Goal: Transaction & Acquisition: Purchase product/service

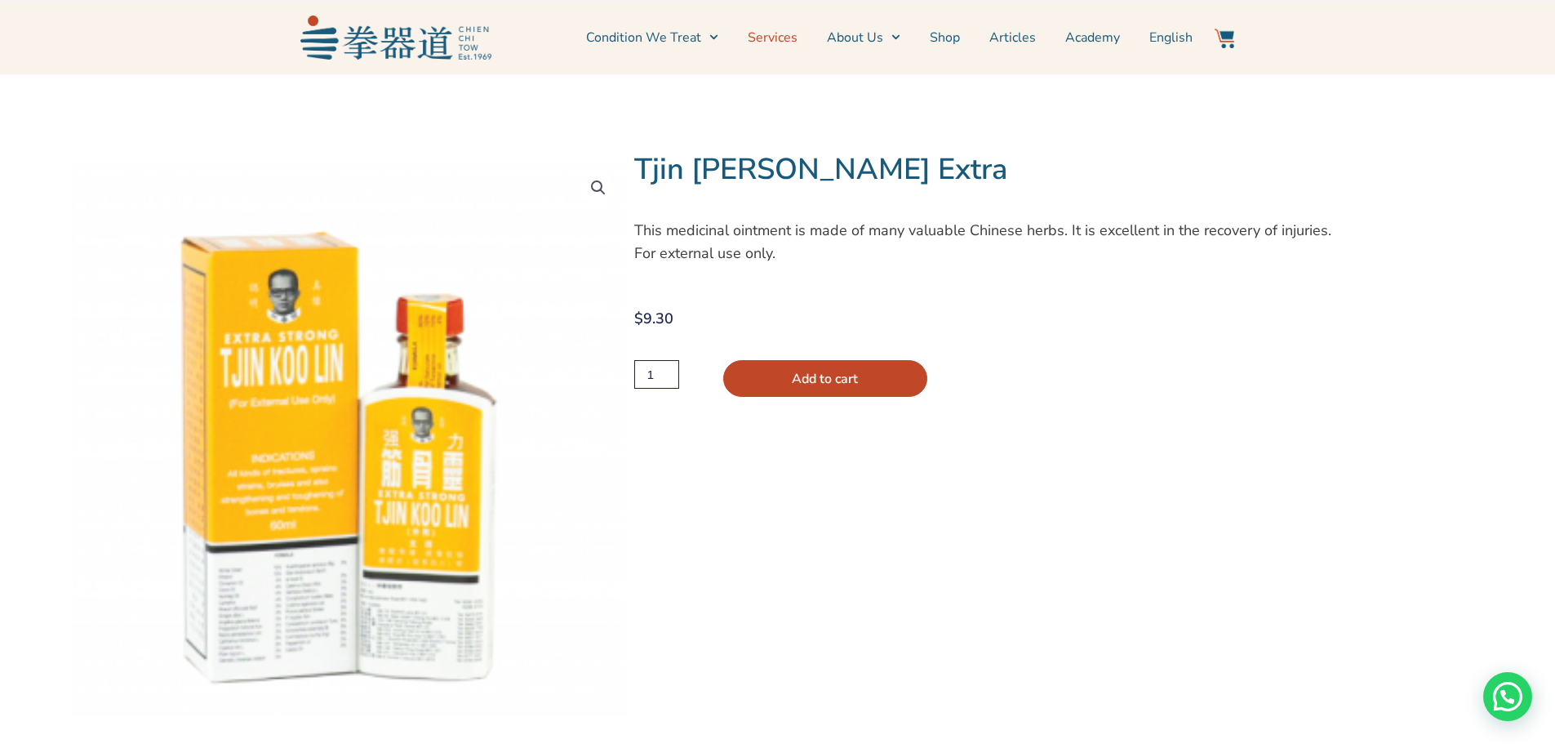
click at [790, 40] on link "Services" at bounding box center [773, 37] width 50 height 41
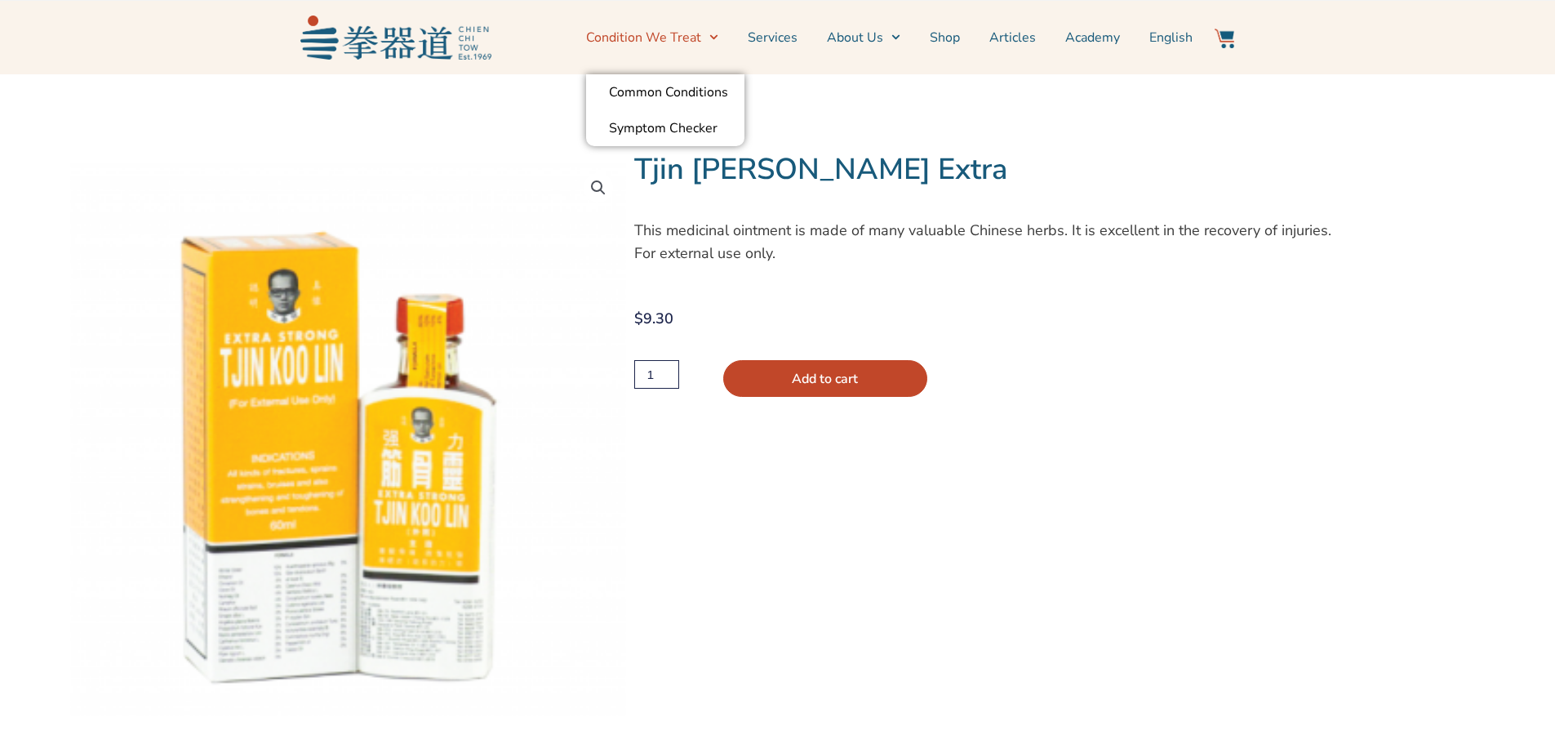
click at [718, 37] on icon "Menu" at bounding box center [713, 37] width 9 height 9
click at [1234, 39] on img at bounding box center [1225, 39] width 20 height 20
click at [1229, 40] on img at bounding box center [1225, 39] width 20 height 20
click at [1225, 33] on img at bounding box center [1225, 39] width 20 height 20
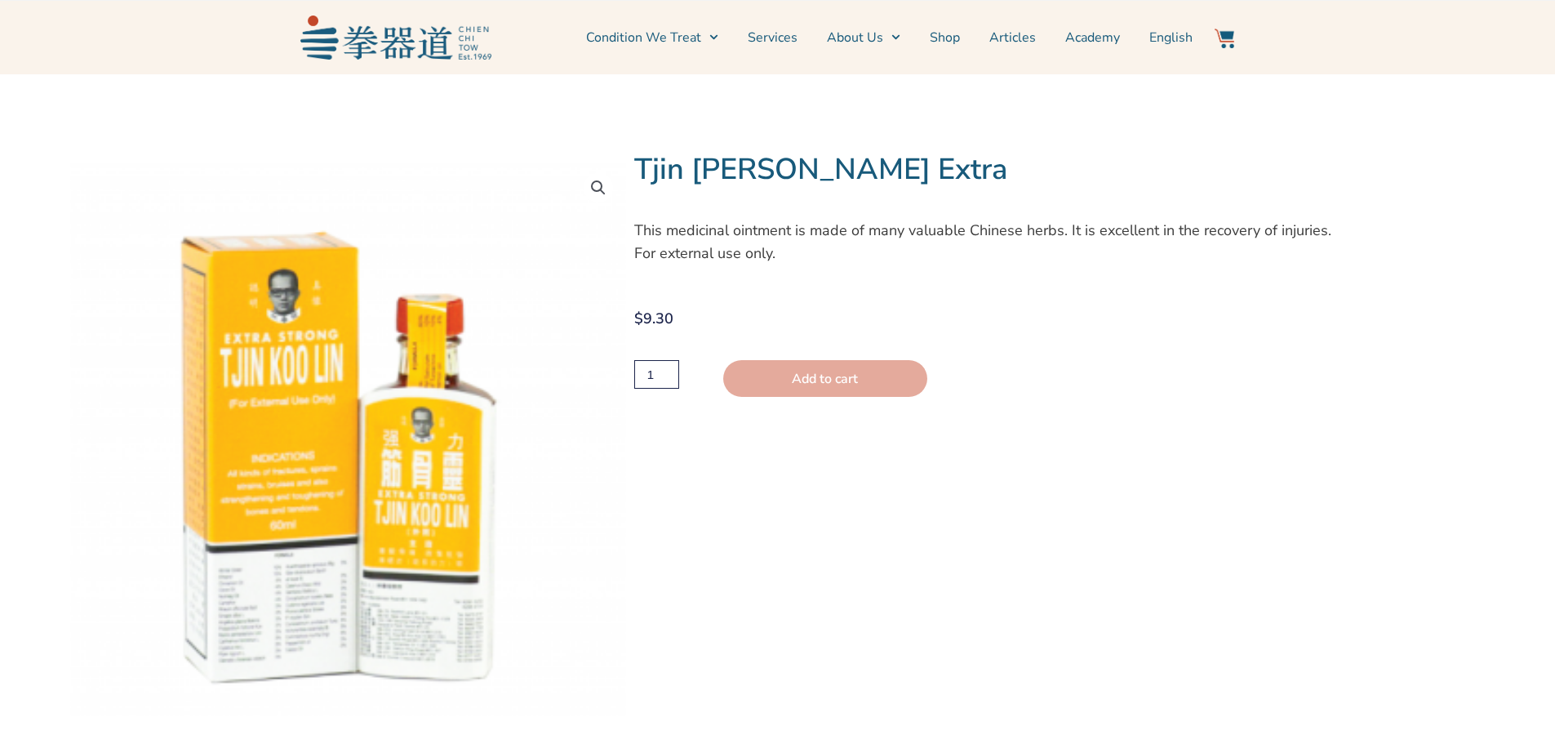
click at [804, 376] on button "Add to cart" at bounding box center [825, 378] width 204 height 37
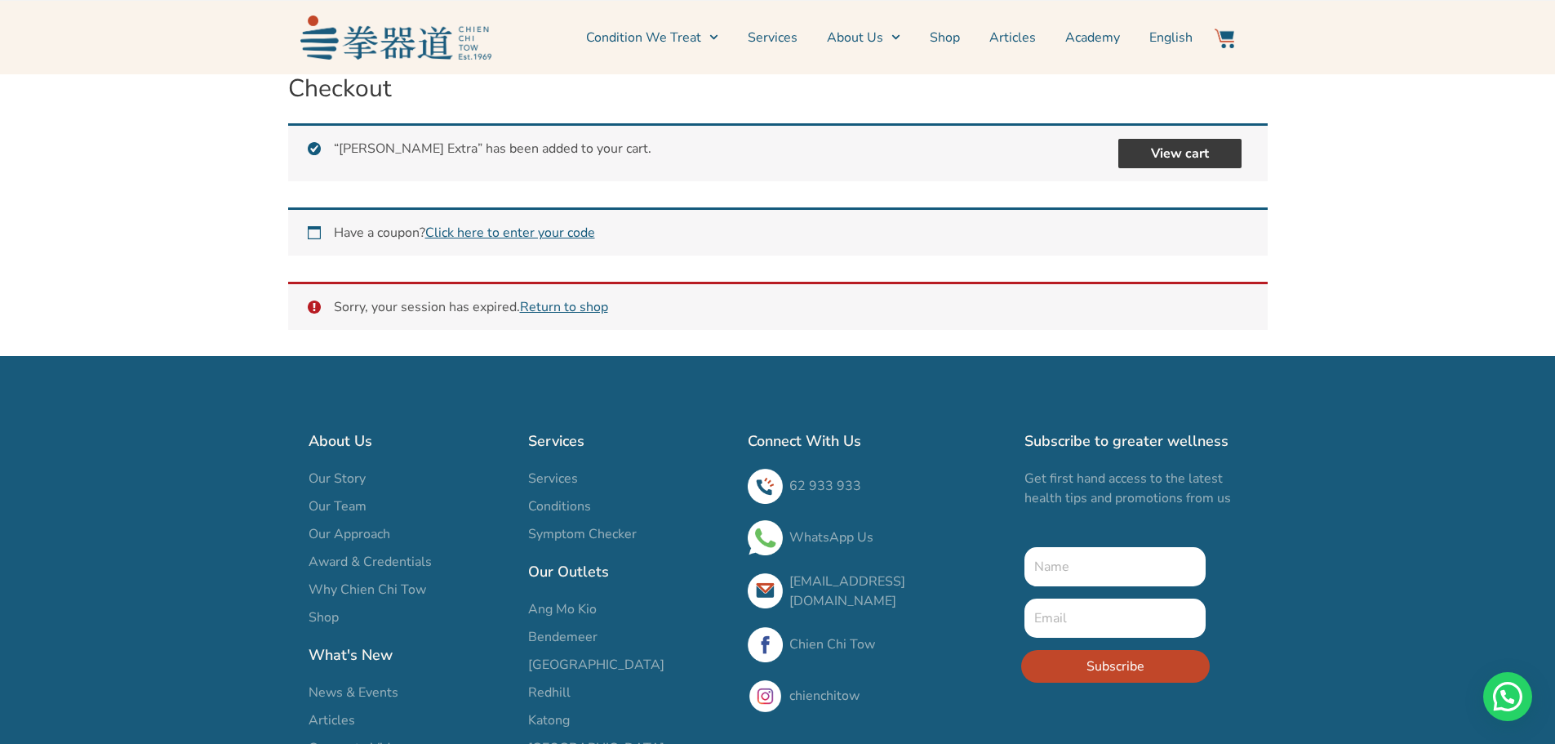
click at [1156, 149] on link "View cart" at bounding box center [1179, 153] width 123 height 29
click at [1192, 153] on link "View cart" at bounding box center [1179, 153] width 123 height 29
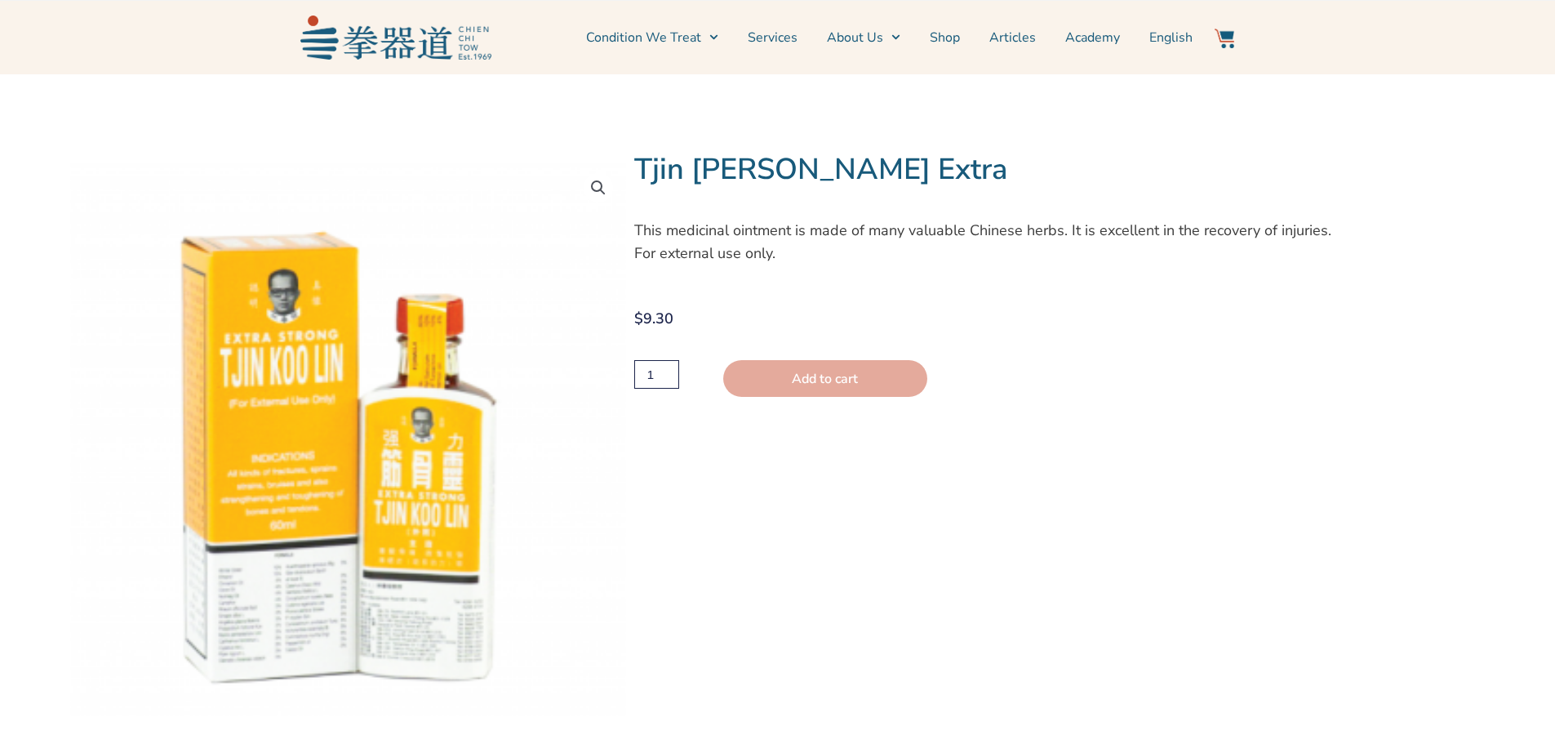
click at [831, 371] on button "Add to cart" at bounding box center [825, 378] width 204 height 37
click at [842, 382] on button "Add to cart" at bounding box center [825, 378] width 204 height 37
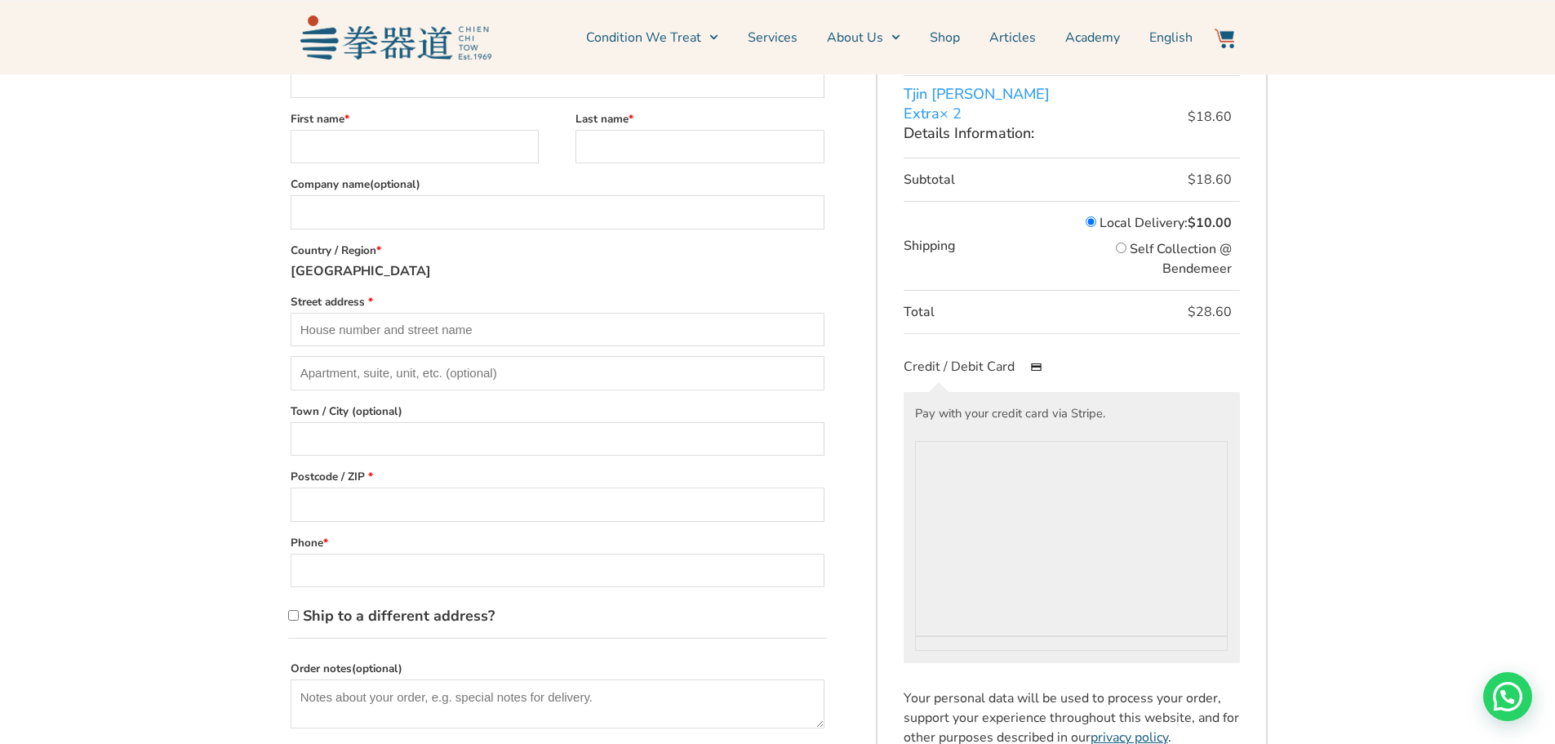
scroll to position [408, 0]
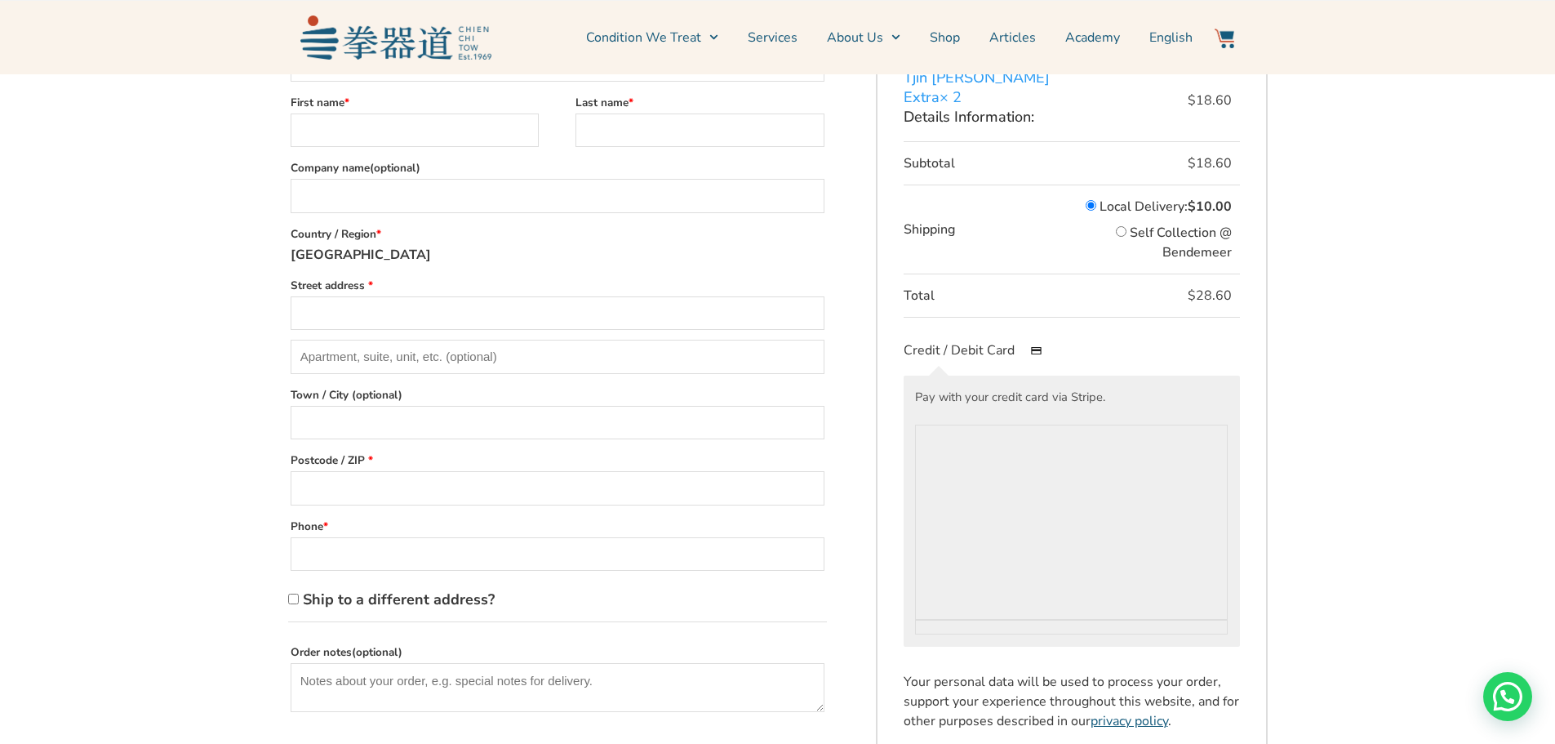
click at [540, 327] on input "Street address *" at bounding box center [558, 313] width 534 height 34
click at [541, 365] on input "Apartment, suite, unit, etc. (optional)" at bounding box center [558, 357] width 534 height 34
click at [539, 331] on input "Street address *" at bounding box center [558, 313] width 534 height 34
click at [527, 367] on input "Apartment, suite, unit, etc. (optional)" at bounding box center [558, 357] width 534 height 34
click at [513, 424] on input "Town / City (optional)" at bounding box center [558, 423] width 534 height 34
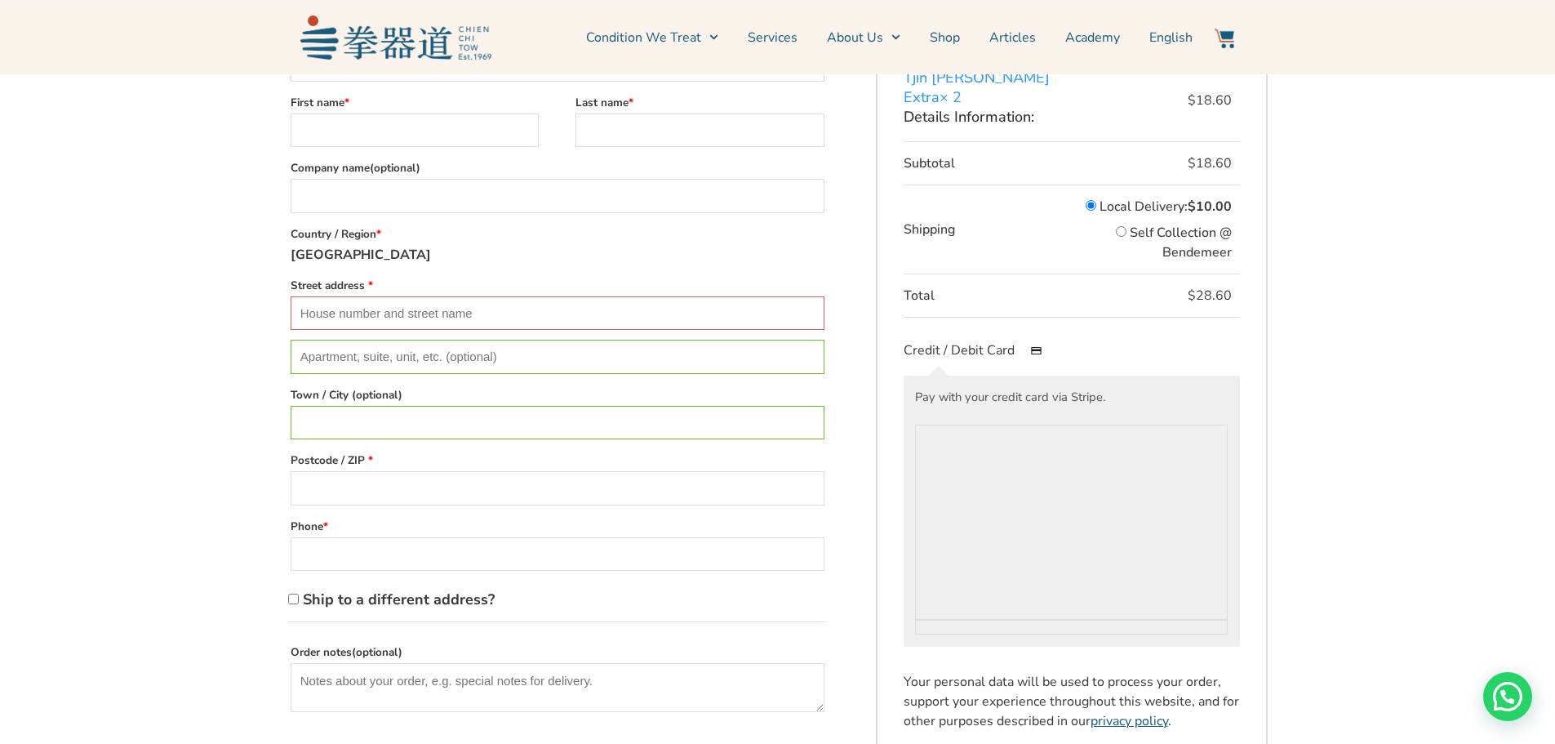
click at [493, 497] on input "Postcode / ZIP *" at bounding box center [558, 488] width 534 height 34
click at [374, 470] on label "Postcode / ZIP *" at bounding box center [558, 460] width 534 height 22
click at [374, 471] on input "Postcode / ZIP *" at bounding box center [558, 488] width 534 height 34
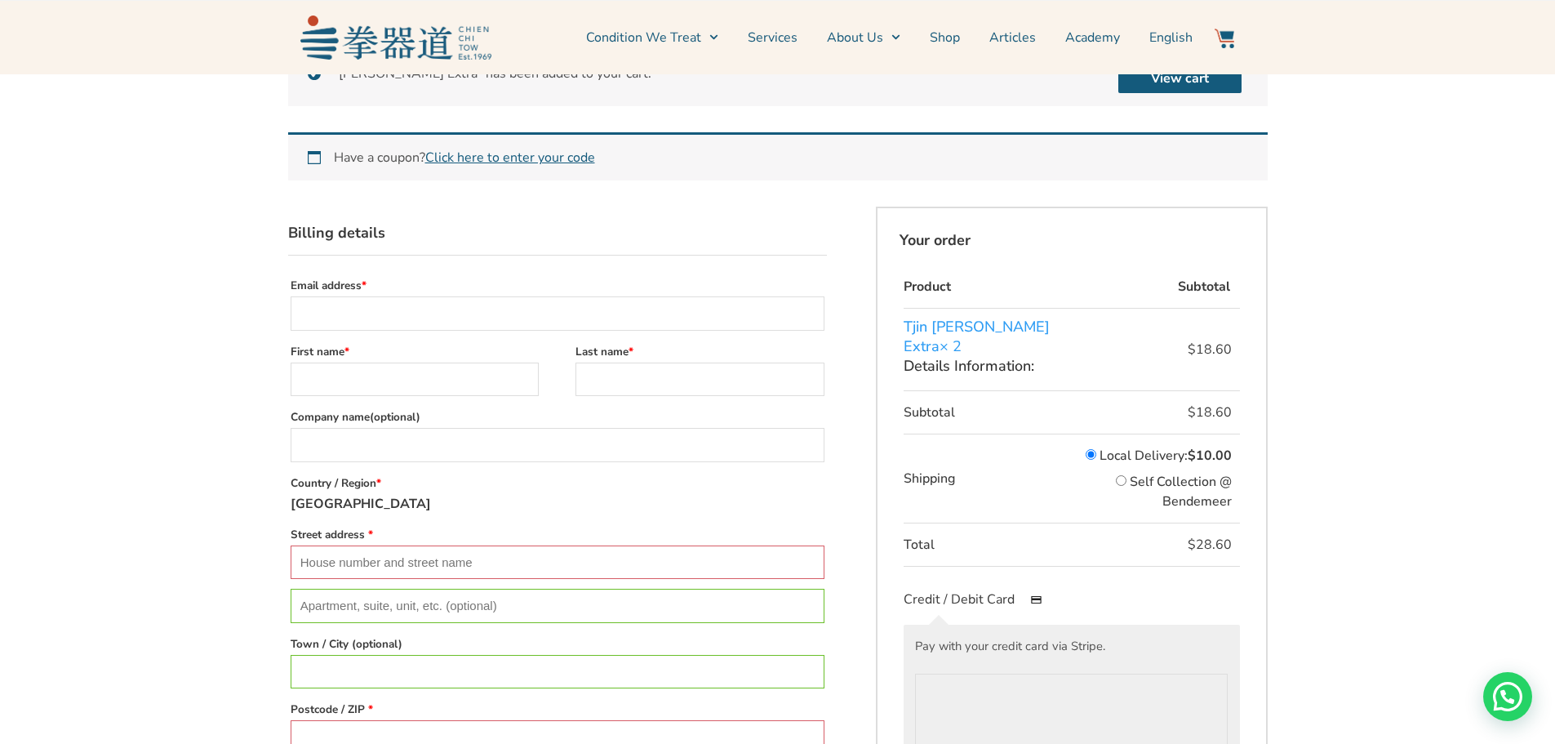
scroll to position [0, 0]
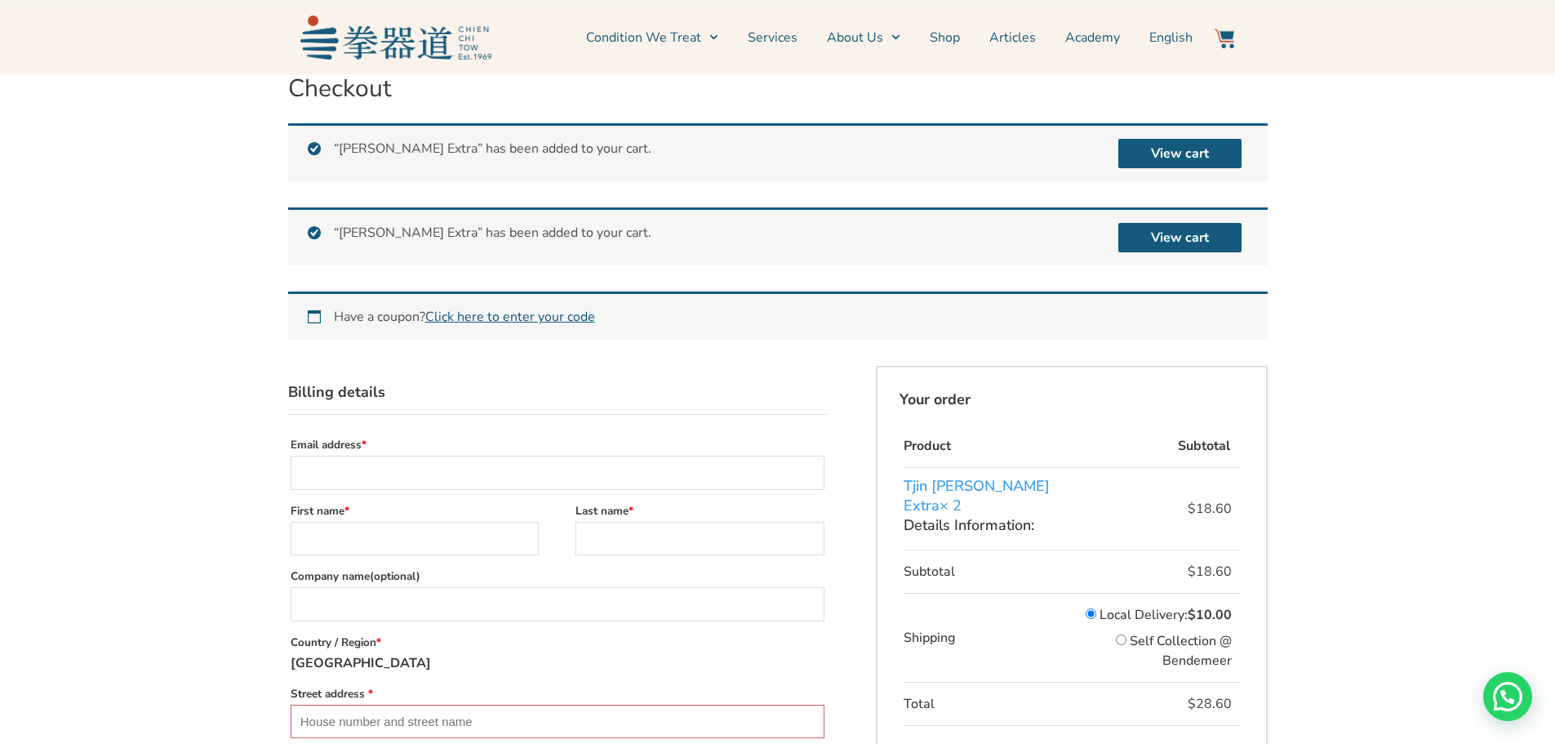
drag, startPoint x: 314, startPoint y: 232, endPoint x: 325, endPoint y: 243, distance: 15.6
click at [314, 232] on div "“Tjin Koo Lin Extra” has been added to your cart. View cart" at bounding box center [778, 236] width 980 height 58
click at [1022, 36] on link "Articles" at bounding box center [1012, 37] width 47 height 41
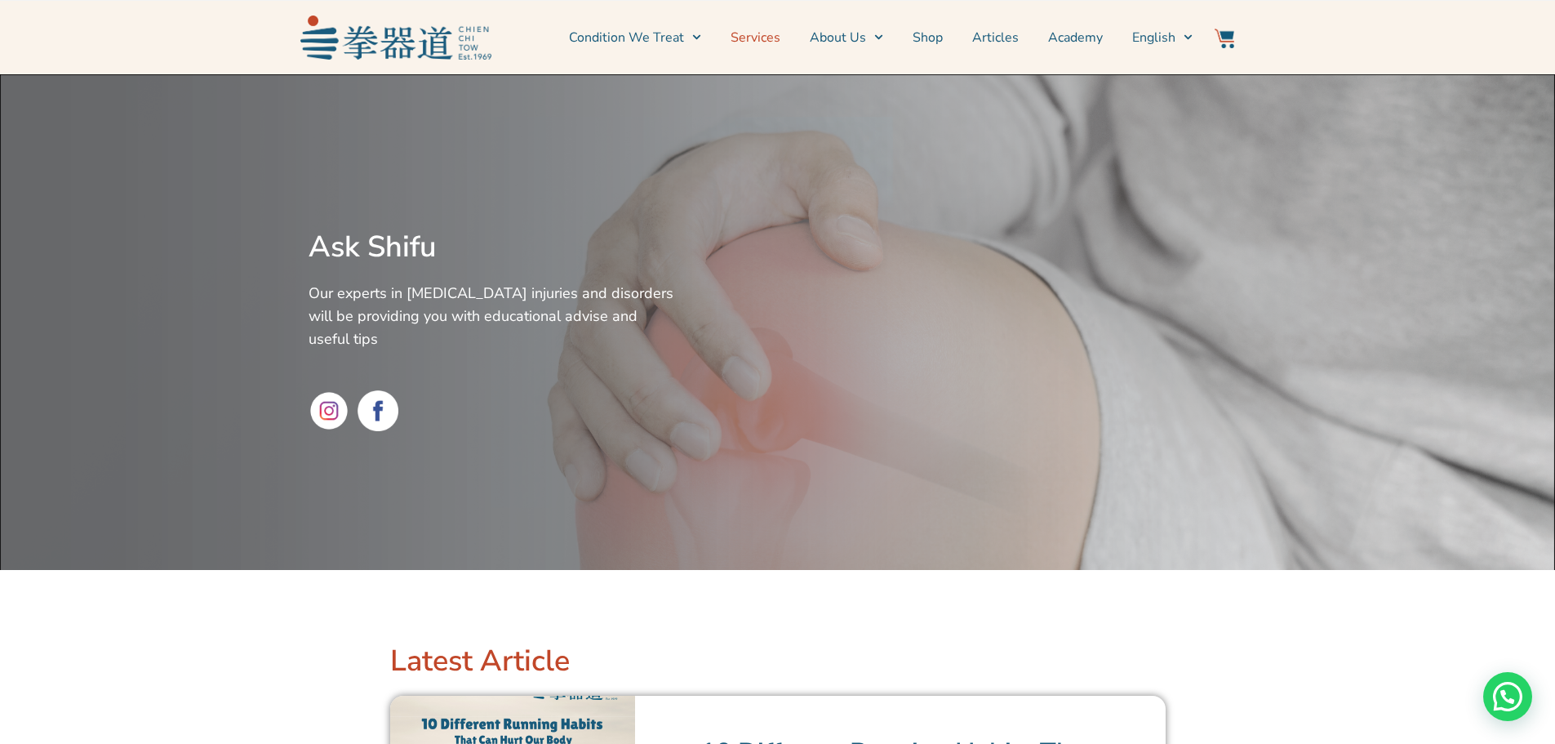
click at [769, 31] on link "Services" at bounding box center [756, 37] width 50 height 41
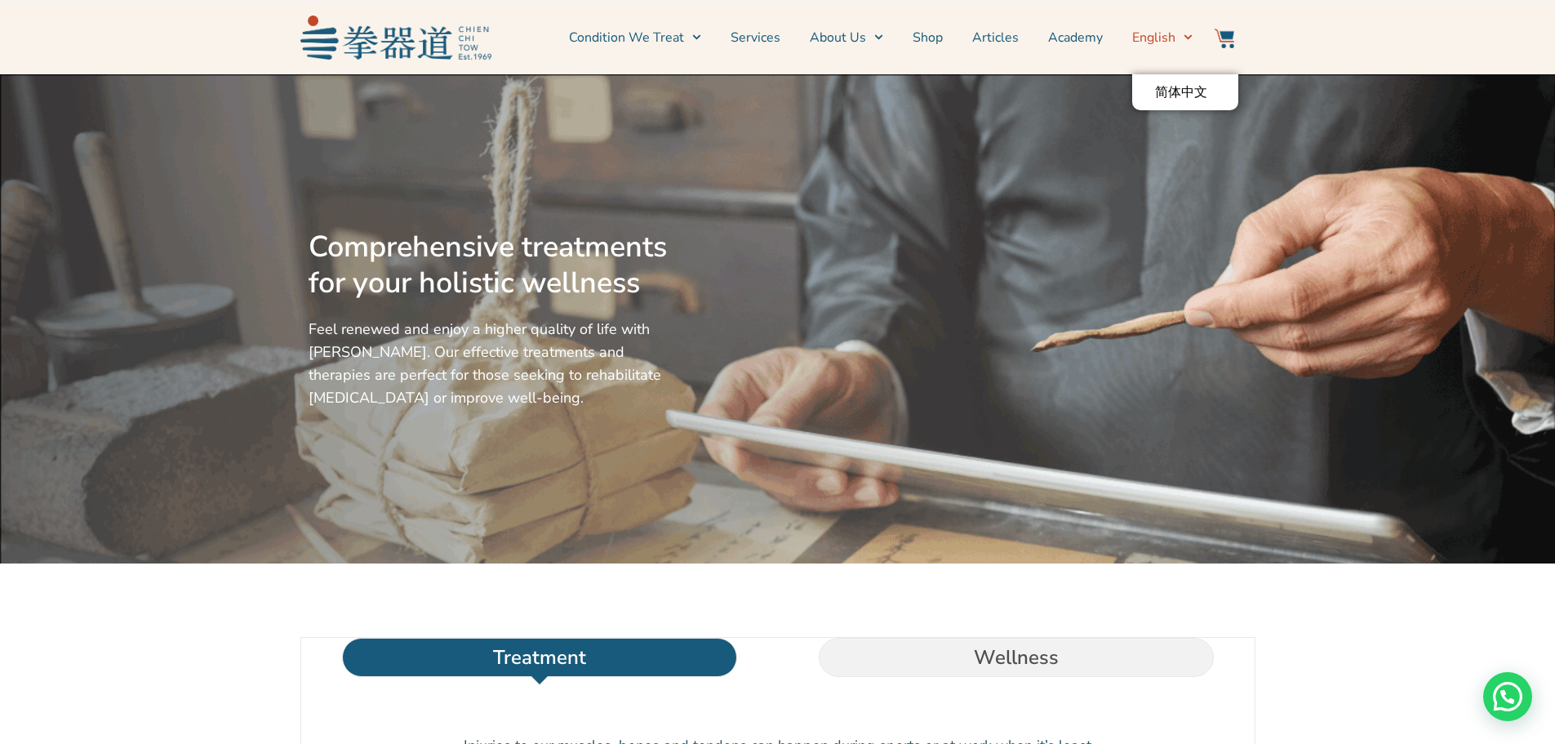
click at [1188, 37] on icon "Switch to English" at bounding box center [1188, 37] width 9 height 9
click at [932, 35] on link "Shop" at bounding box center [928, 37] width 30 height 41
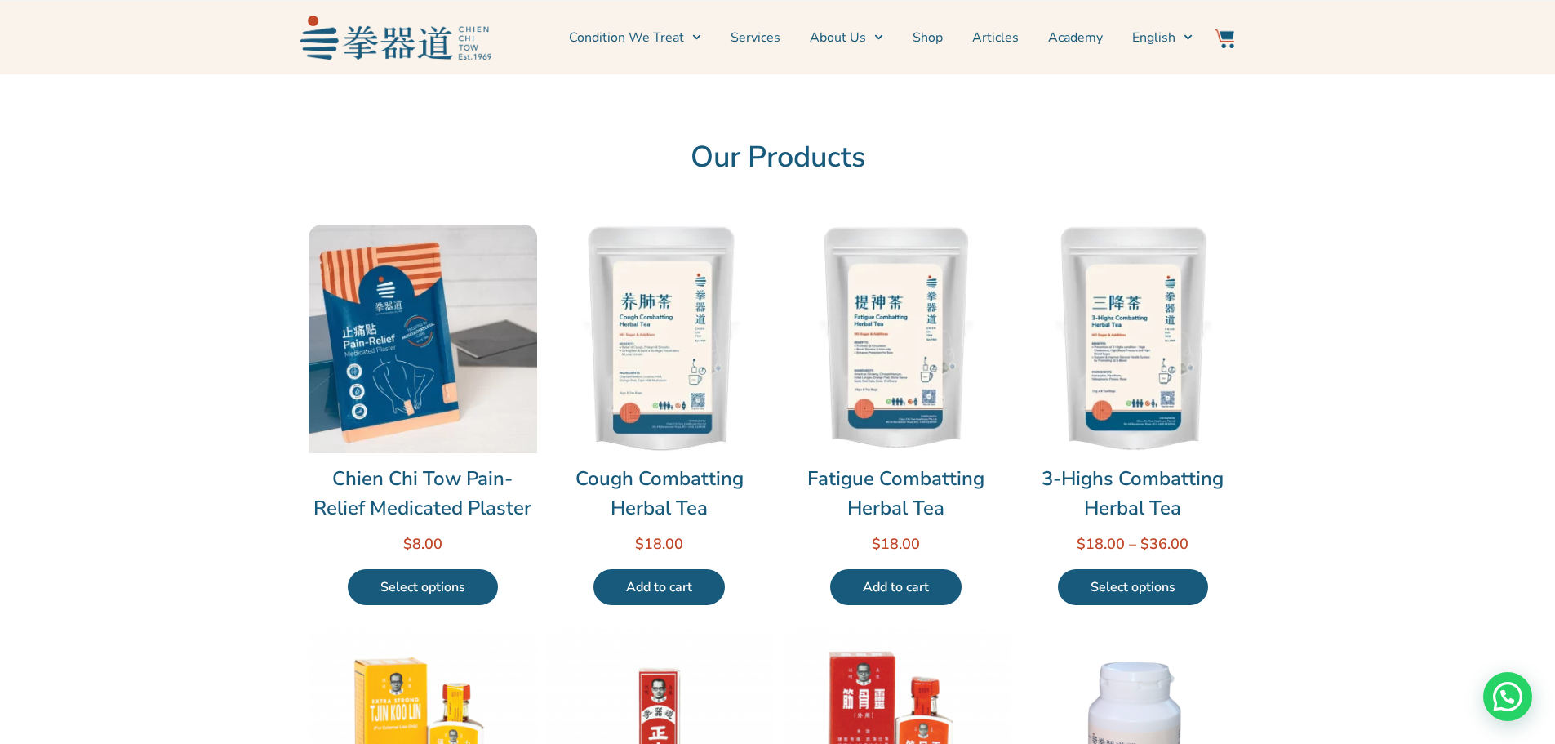
click at [1232, 36] on img at bounding box center [1225, 39] width 20 height 20
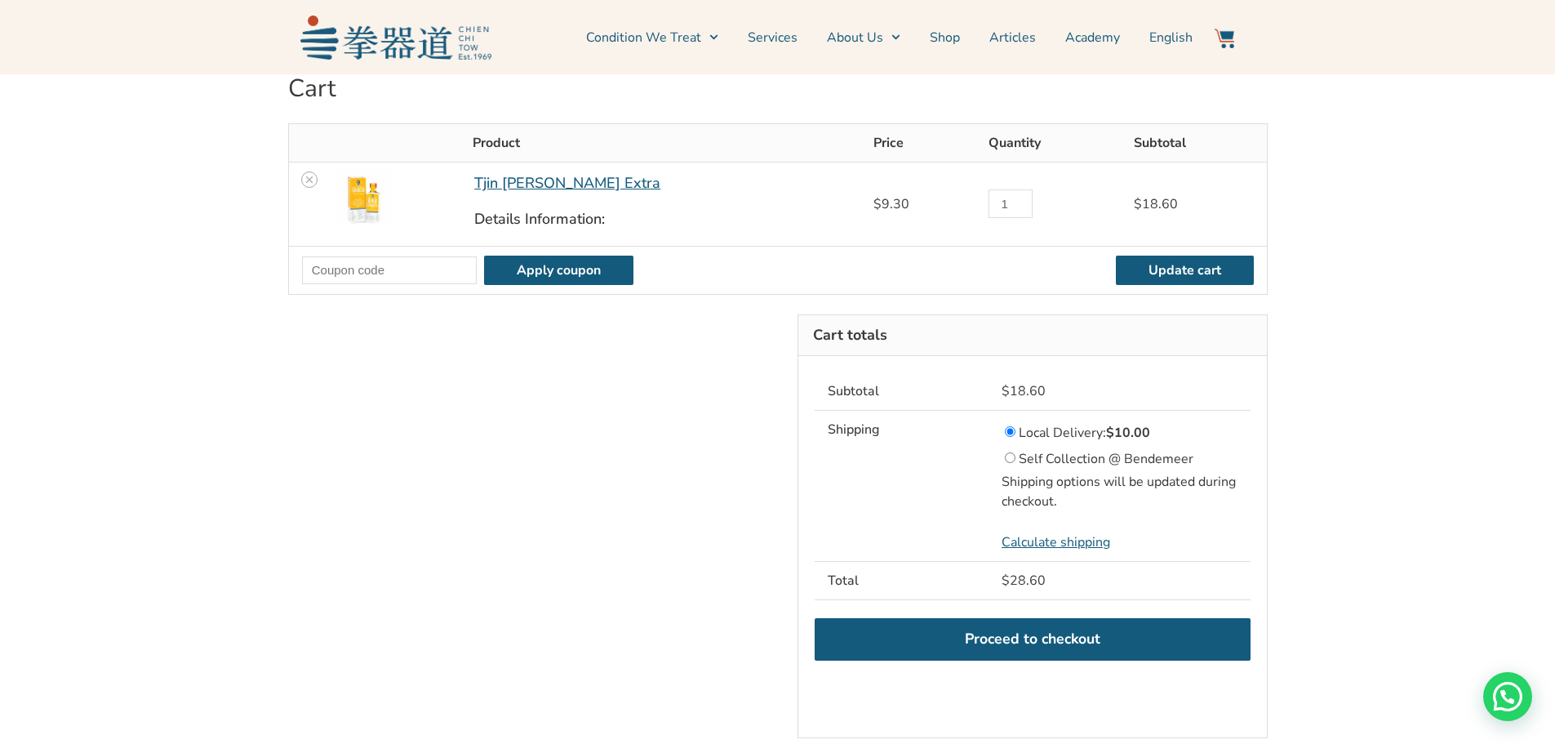
type input "1"
click at [989, 211] on input "1" at bounding box center [1011, 203] width 44 height 29
click at [1176, 271] on button "Update cart" at bounding box center [1185, 270] width 138 height 29
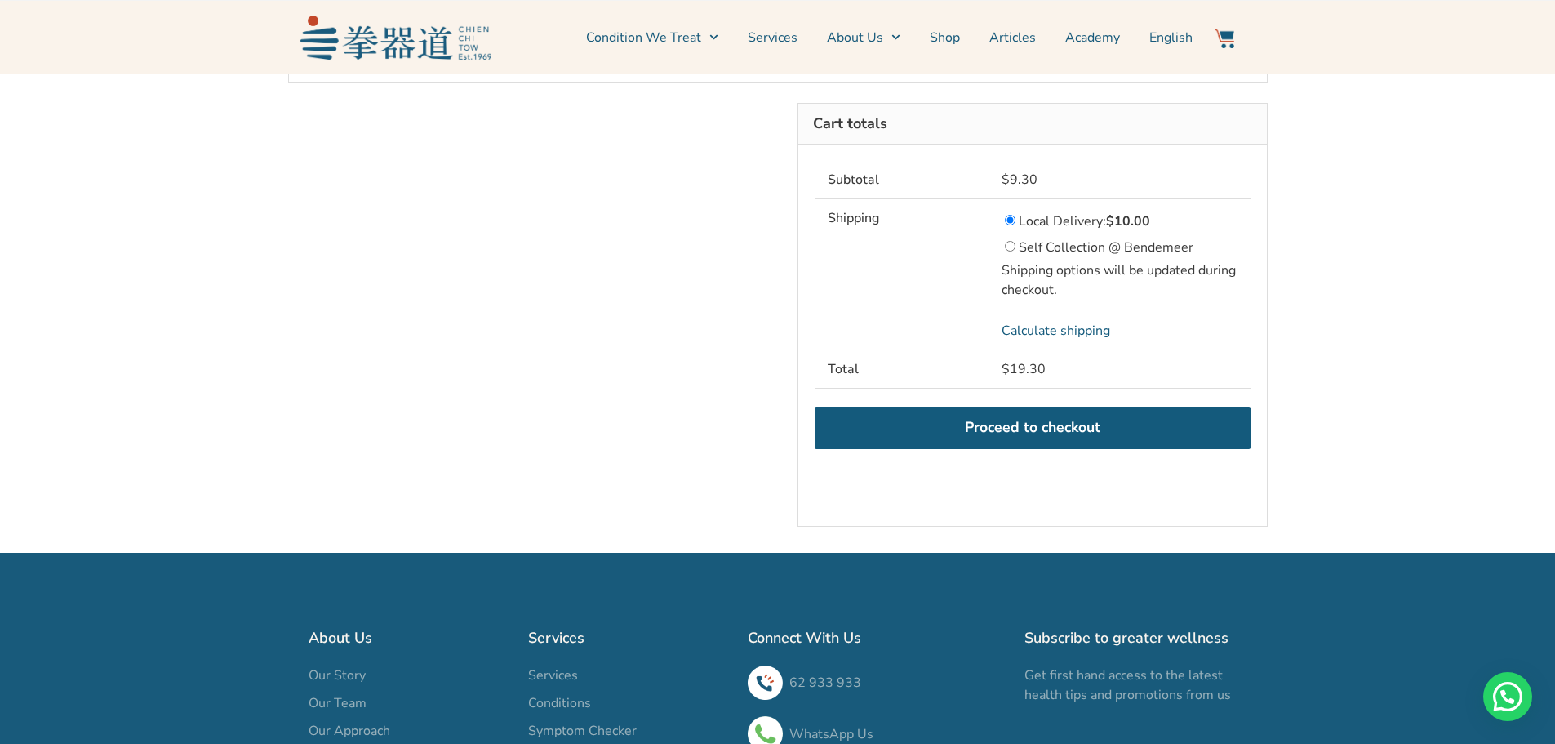
scroll to position [287, 0]
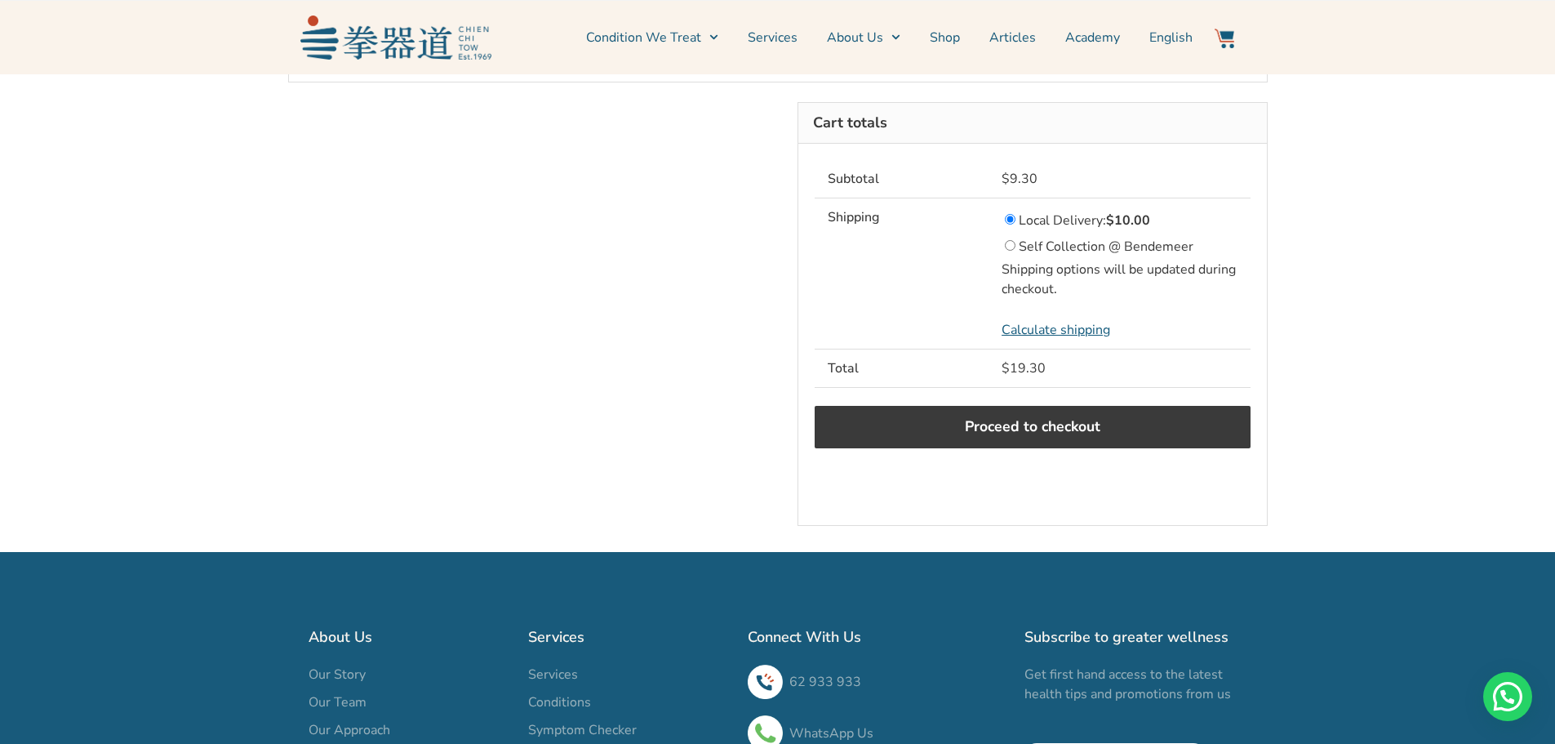
click at [1046, 424] on link "Proceed to checkout" at bounding box center [1033, 427] width 436 height 42
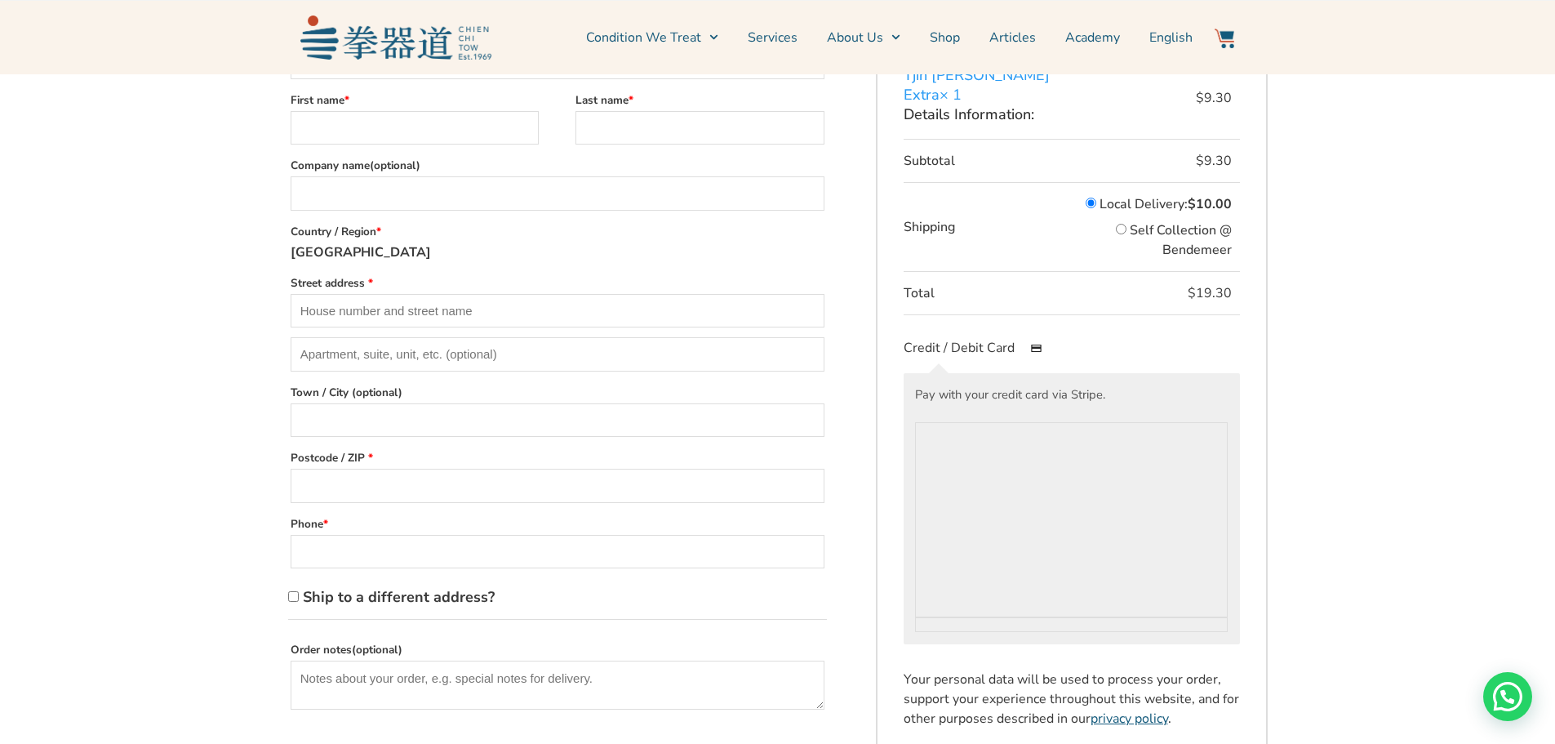
scroll to position [245, 0]
click at [304, 235] on label "Country / Region *" at bounding box center [558, 229] width 534 height 22
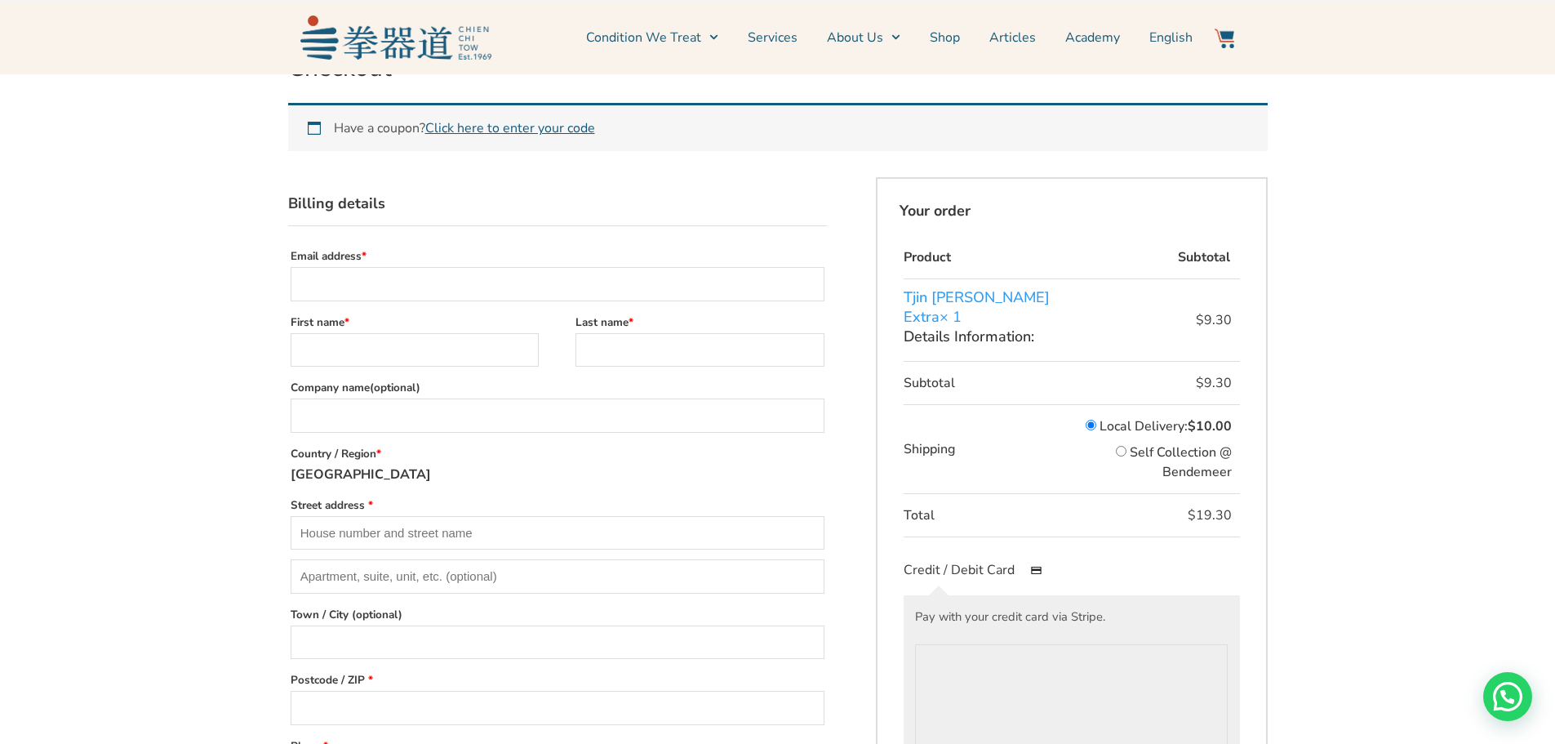
scroll to position [0, 0]
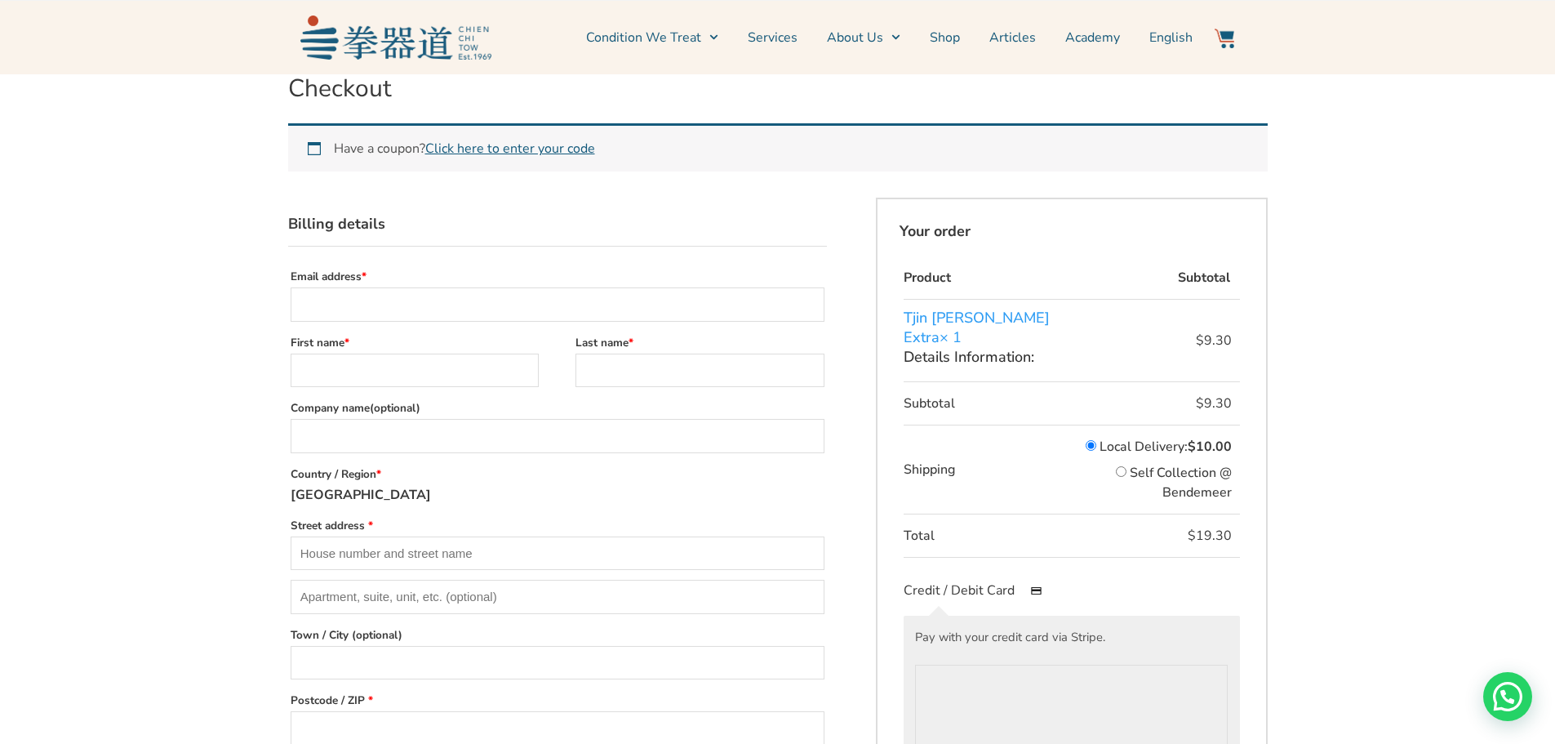
drag, startPoint x: 1028, startPoint y: 320, endPoint x: 904, endPoint y: 321, distance: 124.1
click at [904, 321] on td "Tjin [PERSON_NAME] Extra × 1 Details Information:" at bounding box center [990, 341] width 173 height 82
copy td "Tjin [PERSON_NAME] Extra"
